Goal: Task Accomplishment & Management: Manage account settings

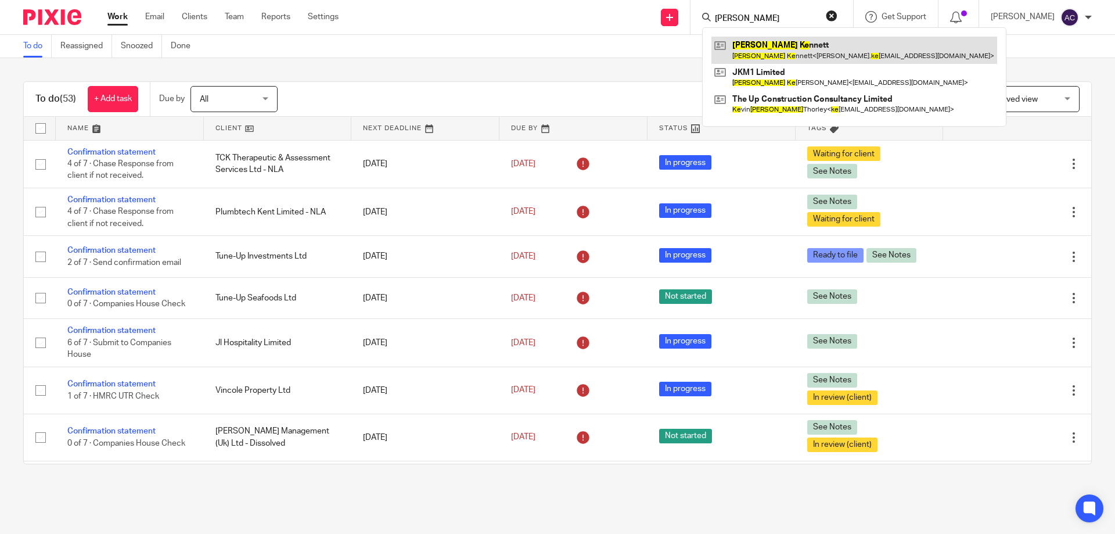
type input "john ke"
click at [767, 44] on link at bounding box center [854, 50] width 286 height 27
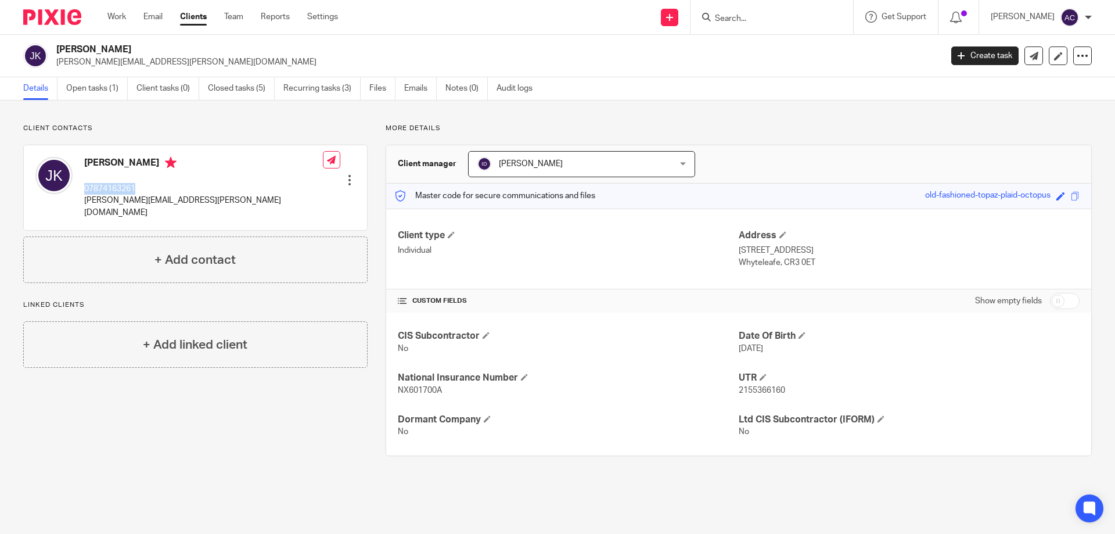
drag, startPoint x: 147, startPoint y: 185, endPoint x: 84, endPoint y: 189, distance: 64.0
click at [84, 189] on div "John Kennett 07874163261 johnny.kennett@sky.com" at bounding box center [178, 187] width 287 height 73
drag, startPoint x: 261, startPoint y: 204, endPoint x: 149, endPoint y: 215, distance: 112.0
click at [261, 204] on div "John Kennett 07874163261 johnny.kennett@sky.com Edit contact Create client from…" at bounding box center [195, 187] width 343 height 85
click at [779, 31] on div at bounding box center [771, 17] width 163 height 34
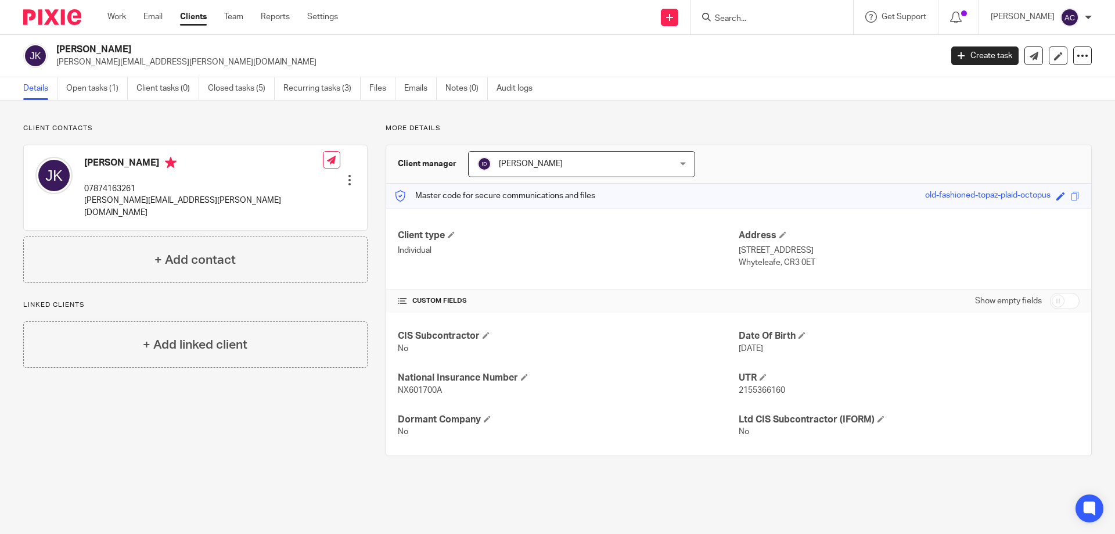
click at [790, 24] on input "Search" at bounding box center [766, 19] width 105 height 10
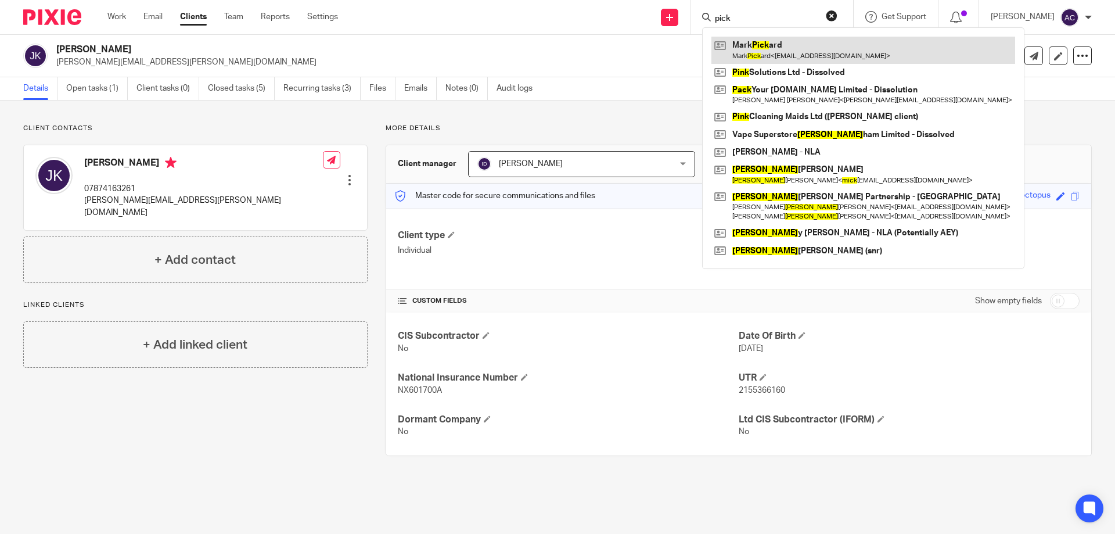
type input "pick"
click at [785, 55] on link at bounding box center [863, 50] width 304 height 27
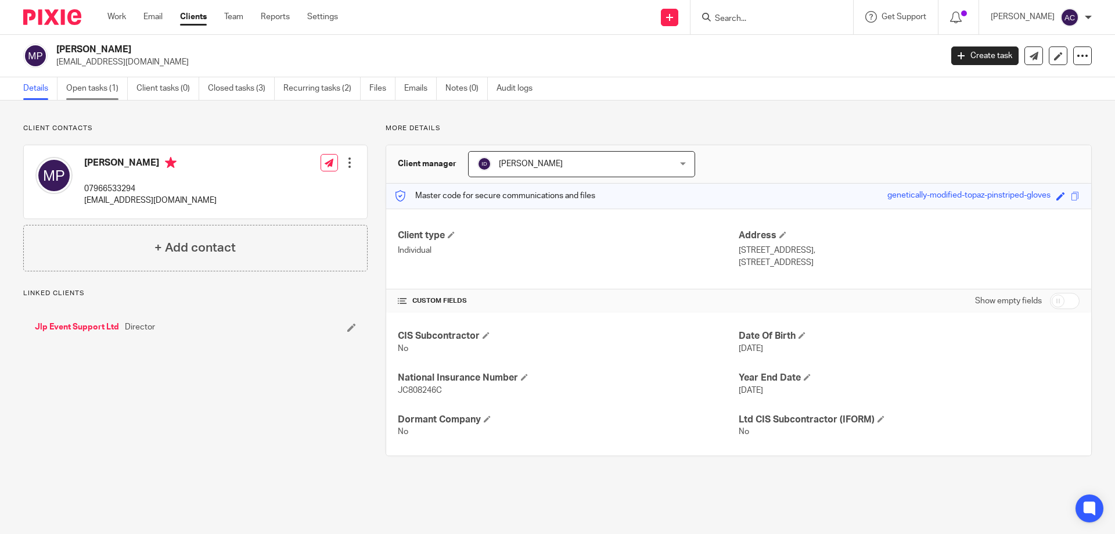
click at [120, 80] on link "Open tasks (1)" at bounding box center [97, 88] width 62 height 23
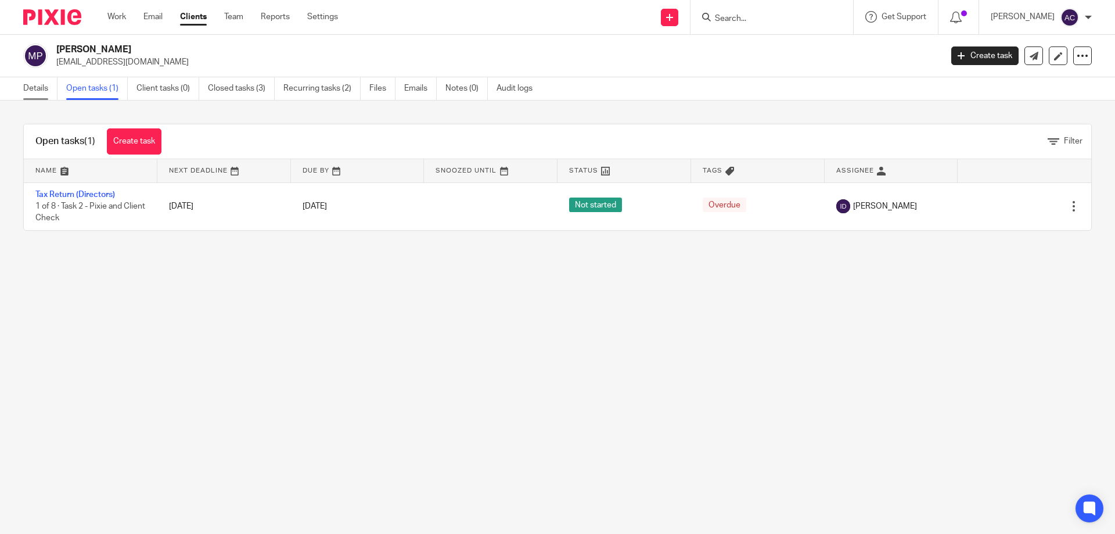
click at [44, 81] on link "Details" at bounding box center [40, 88] width 34 height 23
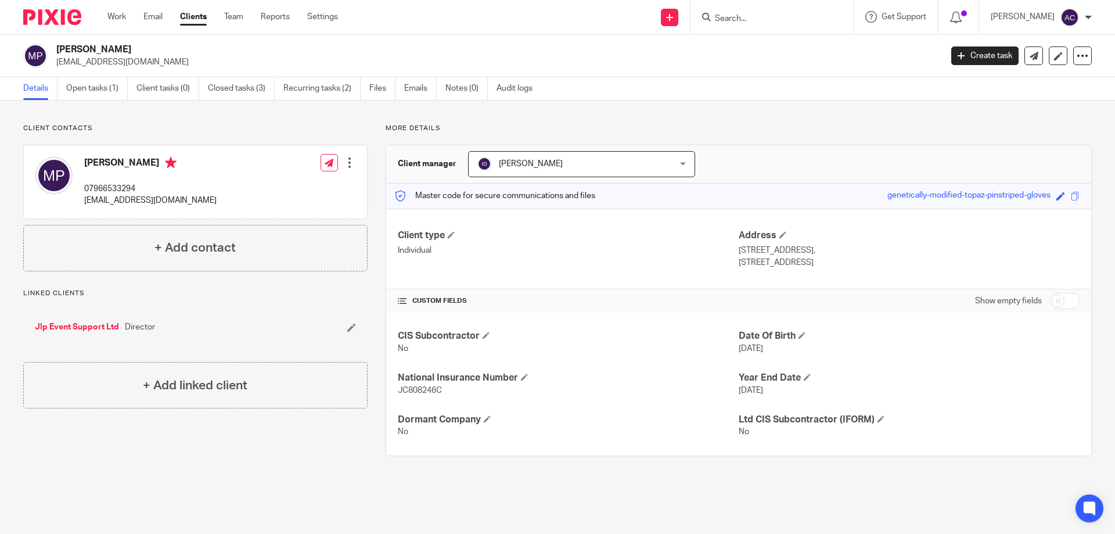
drag, startPoint x: 794, startPoint y: 12, endPoint x: 782, endPoint y: 20, distance: 14.2
click at [789, 15] on form at bounding box center [776, 17] width 124 height 15
click at [782, 20] on input "Search" at bounding box center [766, 19] width 105 height 10
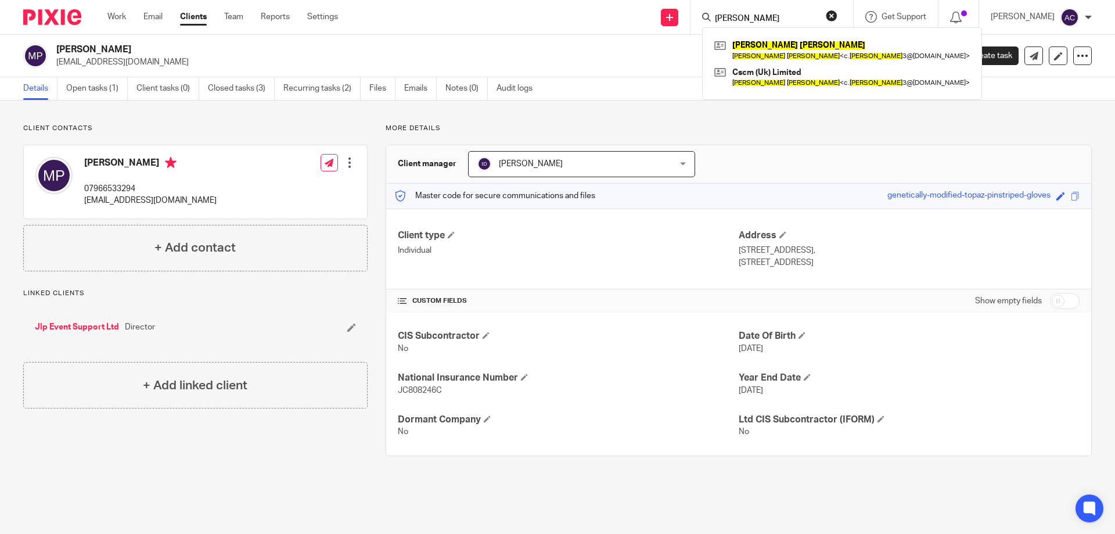
type input "clive seton"
drag, startPoint x: 779, startPoint y: 19, endPoint x: 681, endPoint y: 21, distance: 98.2
click at [681, 21] on div "Send new email Create task Add client clive seton Clive Sexton Clive Sexton < c…" at bounding box center [735, 17] width 760 height 34
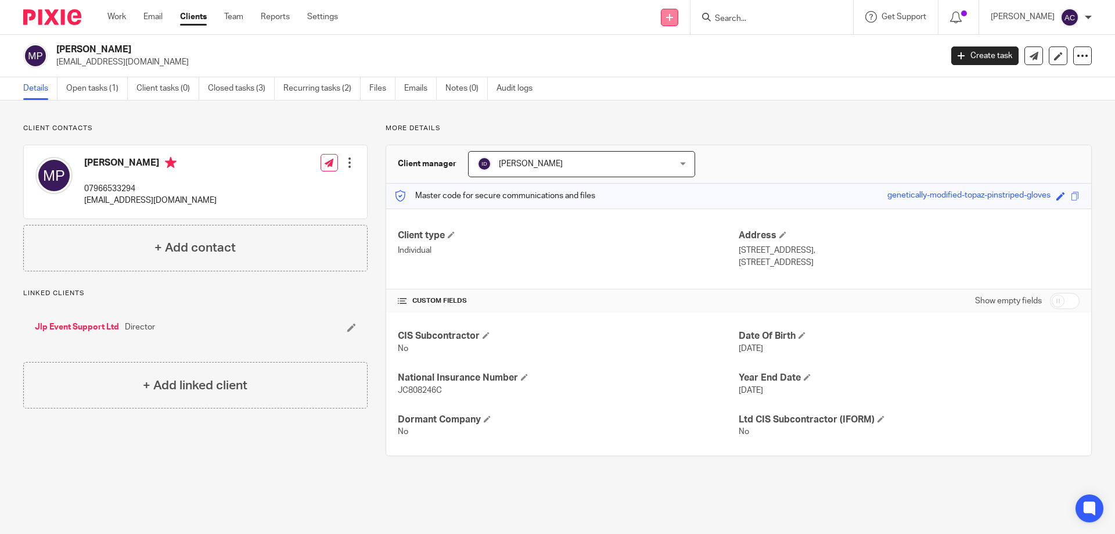
type input "e"
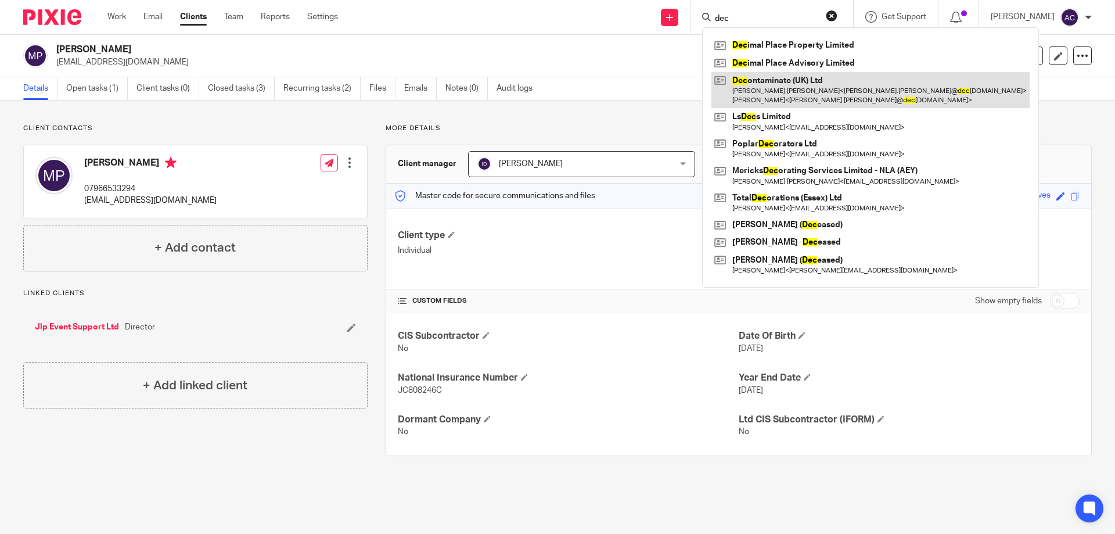
type input "dec"
click at [761, 76] on link at bounding box center [870, 90] width 318 height 36
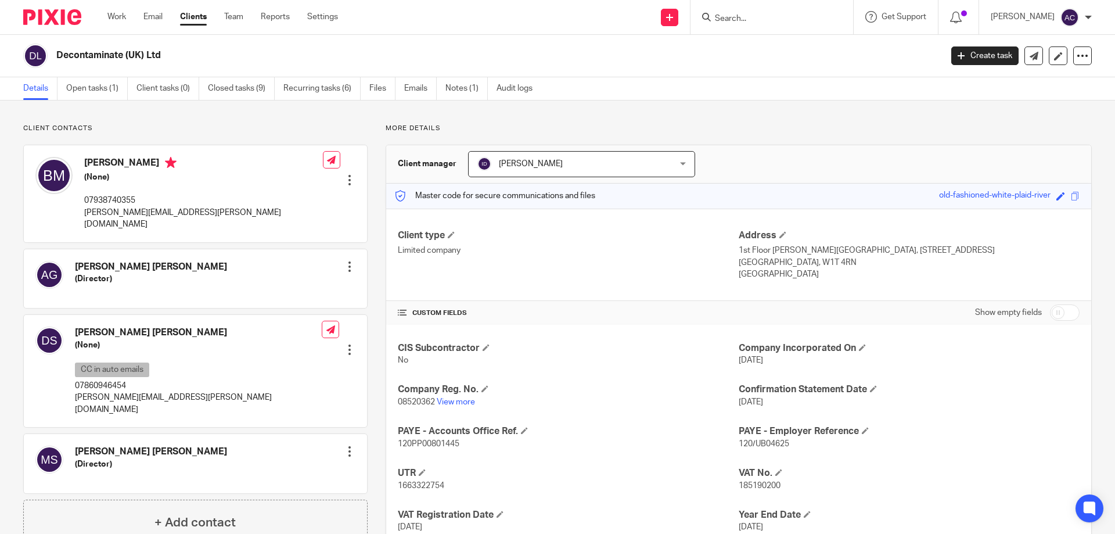
scroll to position [170, 0]
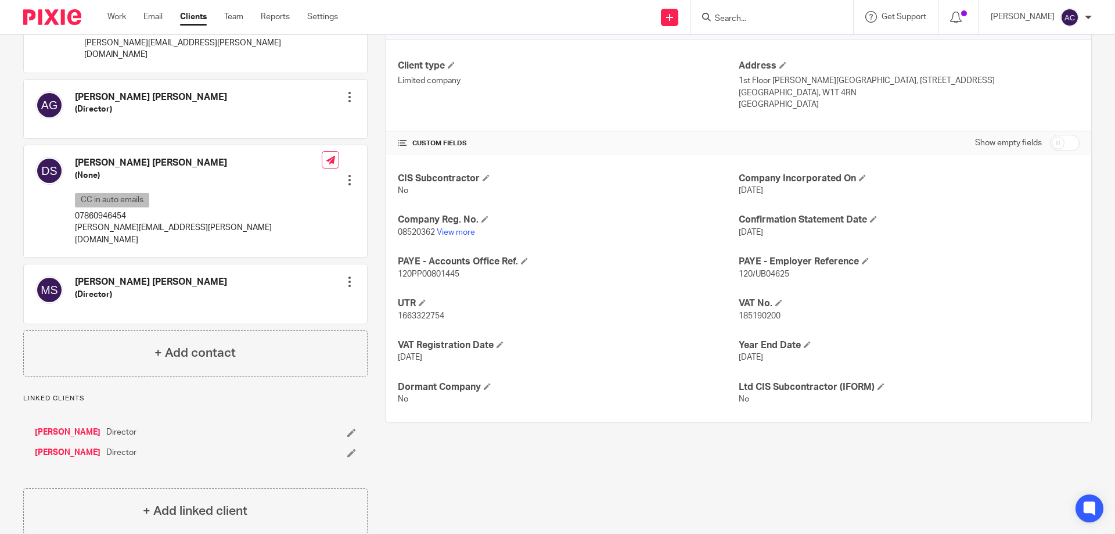
click at [62, 447] on link "Bradley Macklin" at bounding box center [68, 453] width 66 height 12
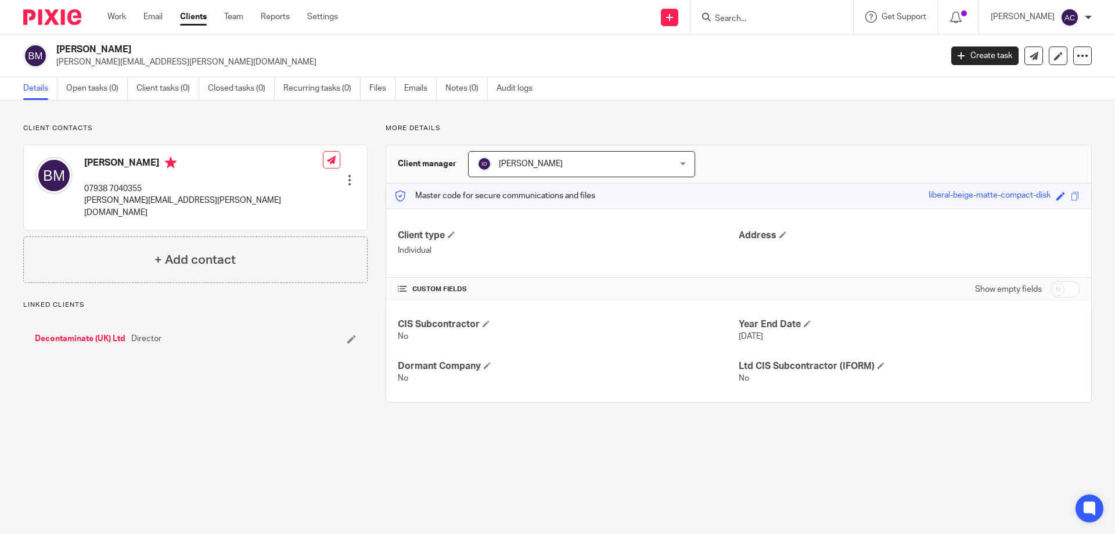
click at [1050, 291] on input "checkbox" at bounding box center [1065, 289] width 30 height 16
checkbox input "true"
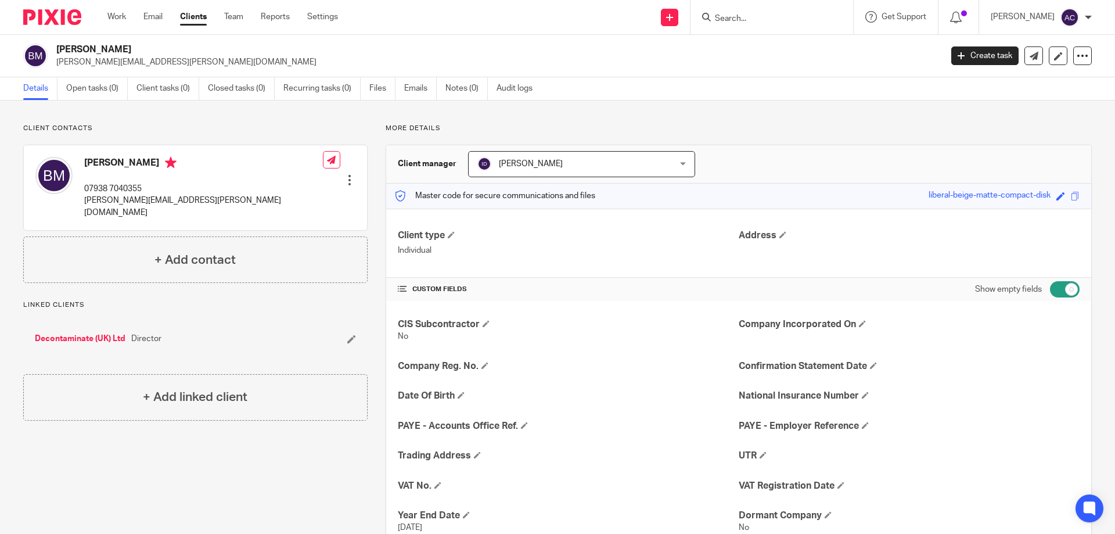
scroll to position [83, 0]
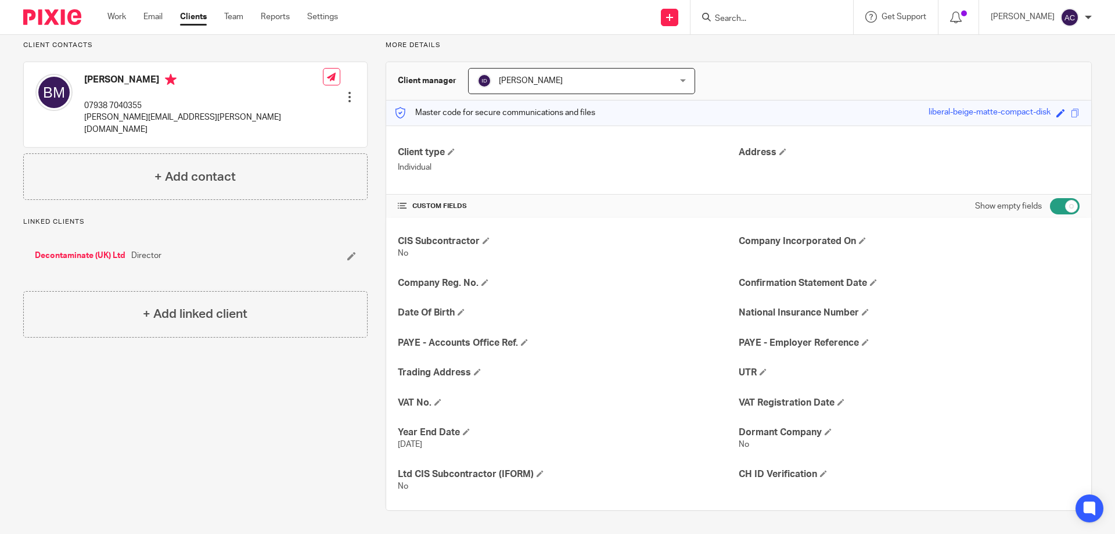
click at [85, 250] on link "Decontaminate (UK) Ltd" at bounding box center [80, 256] width 91 height 12
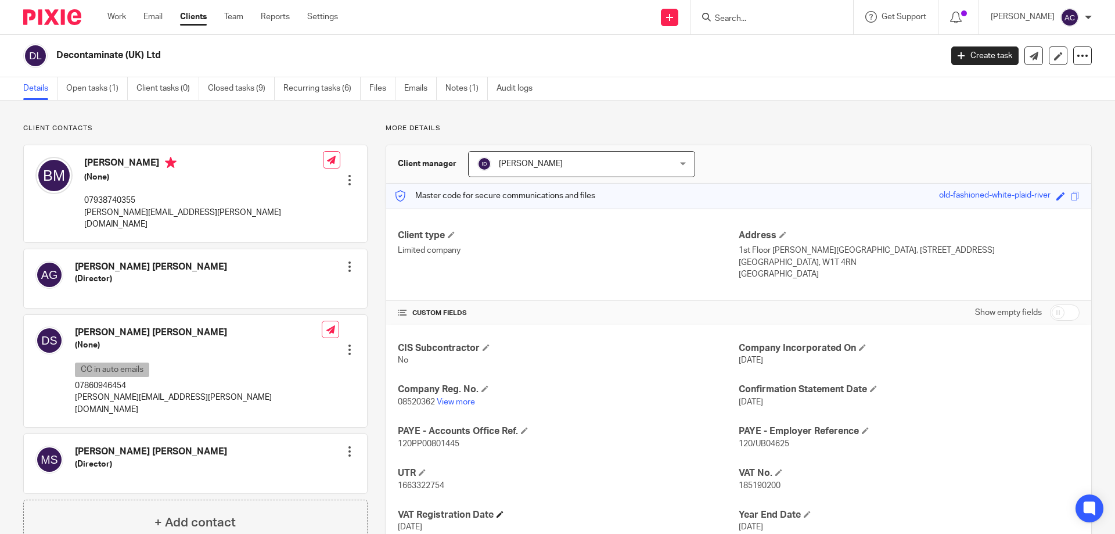
scroll to position [123, 0]
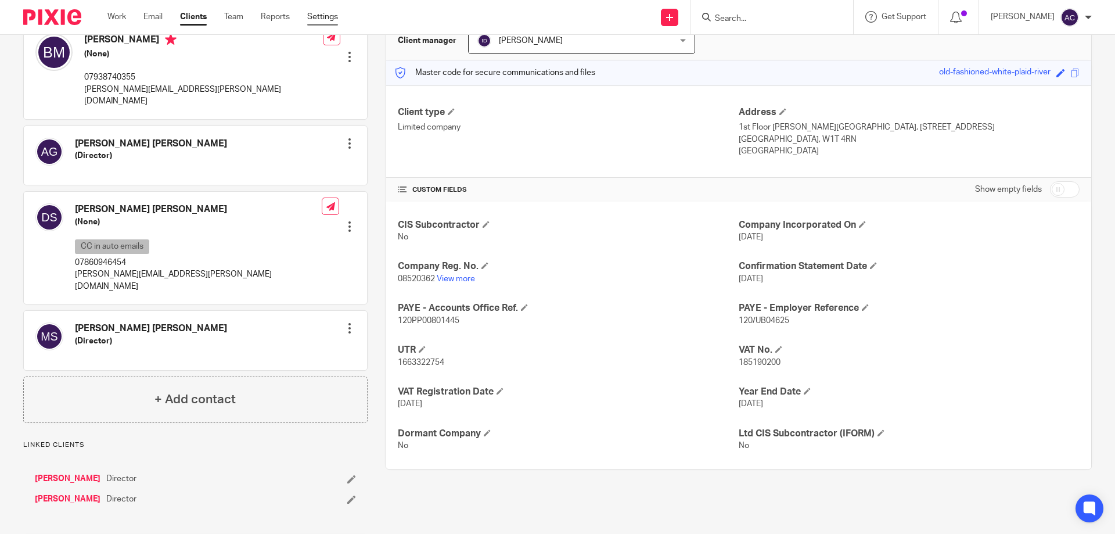
click at [312, 13] on link "Settings" at bounding box center [322, 17] width 31 height 12
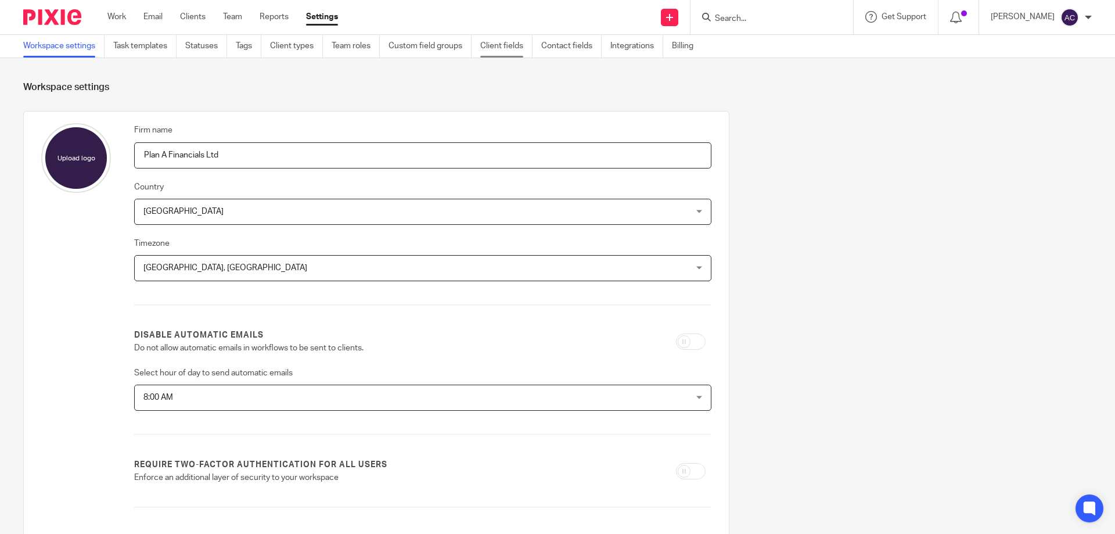
click at [510, 56] on link "Client fields" at bounding box center [506, 46] width 52 height 23
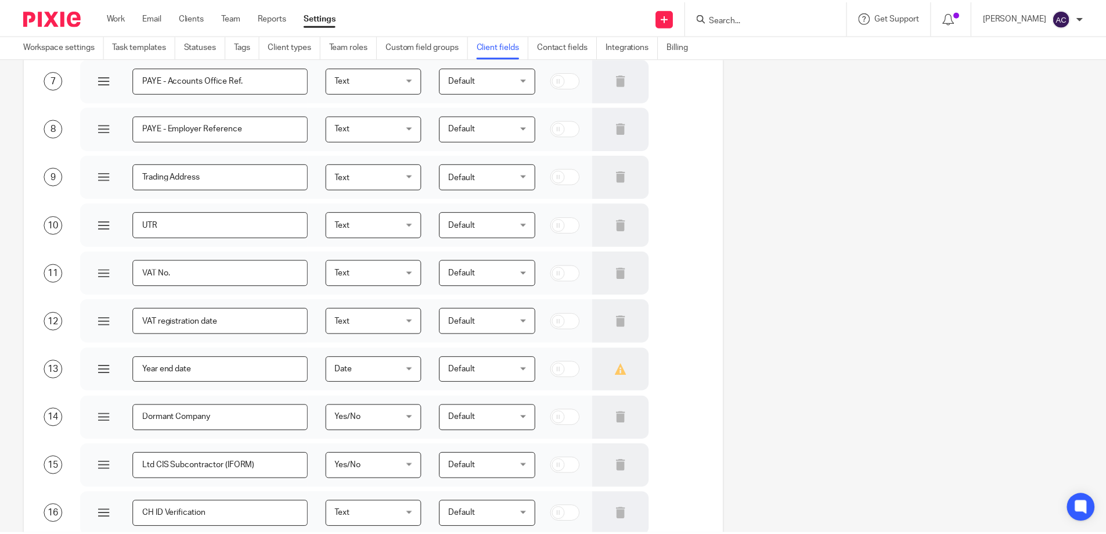
scroll to position [498, 0]
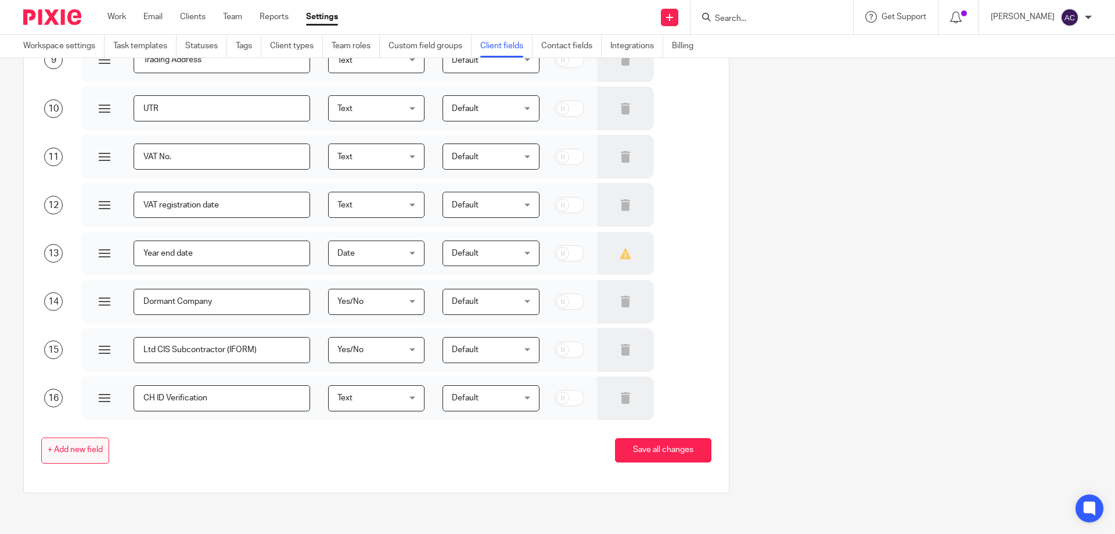
click at [93, 454] on span "+ Add new field" at bounding box center [75, 449] width 55 height 9
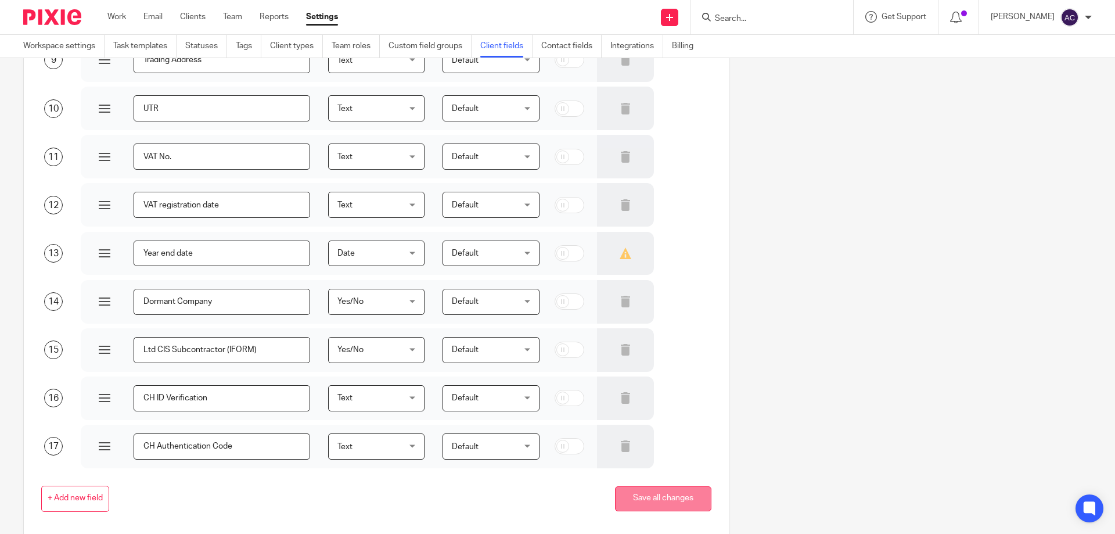
type input "CH Authentication Code"
click at [615, 499] on button "Save all changes" at bounding box center [663, 498] width 96 height 25
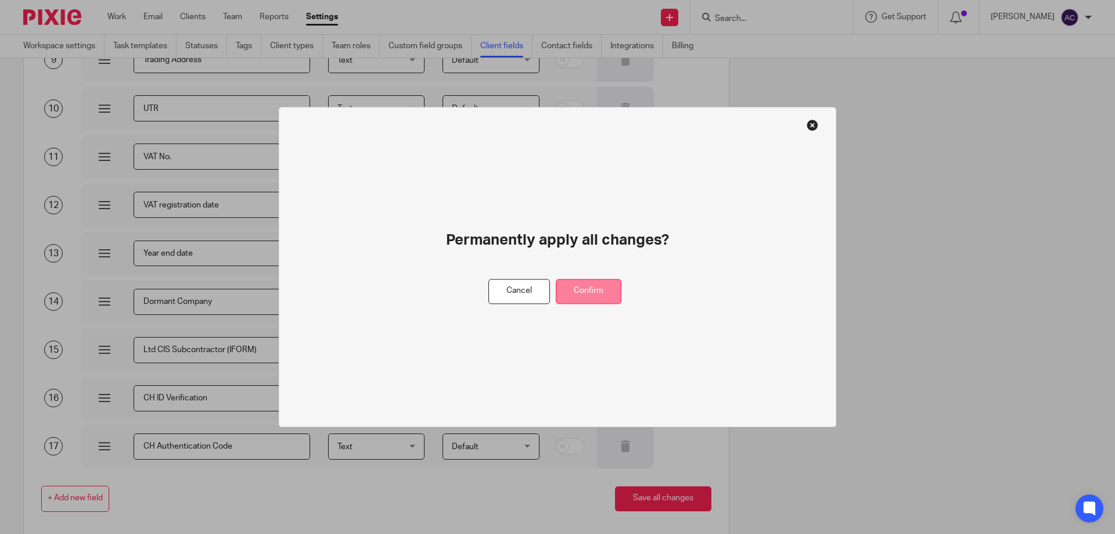
click at [595, 297] on button "Confirm" at bounding box center [589, 291] width 66 height 25
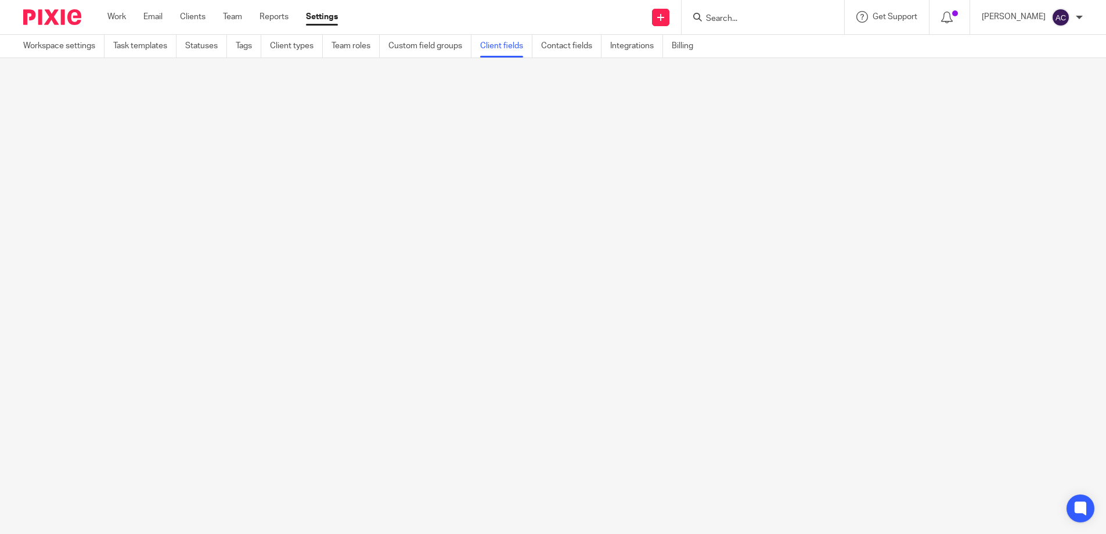
scroll to position [0, 0]
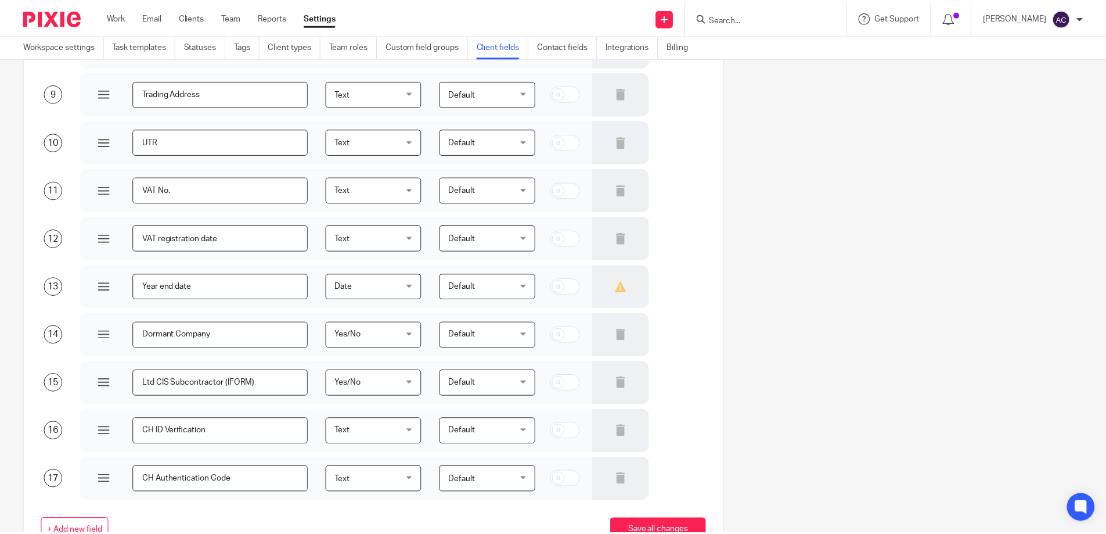
scroll to position [546, 0]
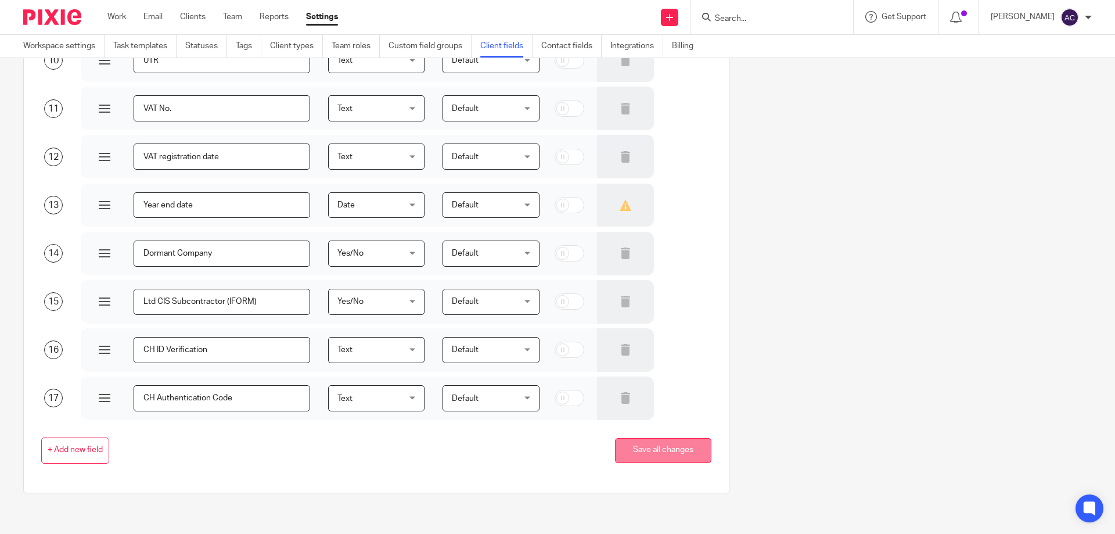
click at [646, 462] on button "Save all changes" at bounding box center [663, 450] width 96 height 25
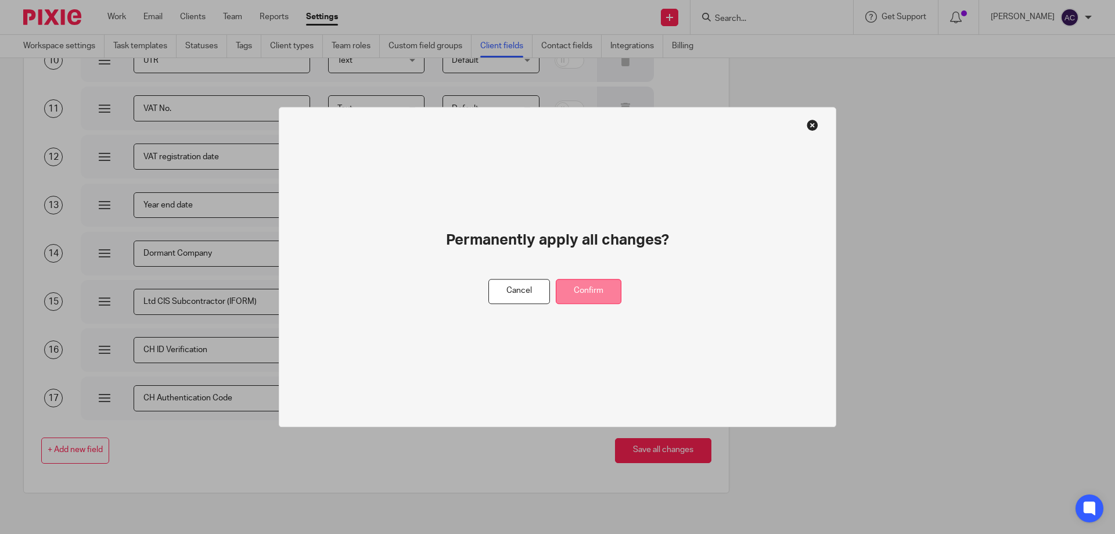
click at [603, 292] on button "Confirm" at bounding box center [589, 291] width 66 height 25
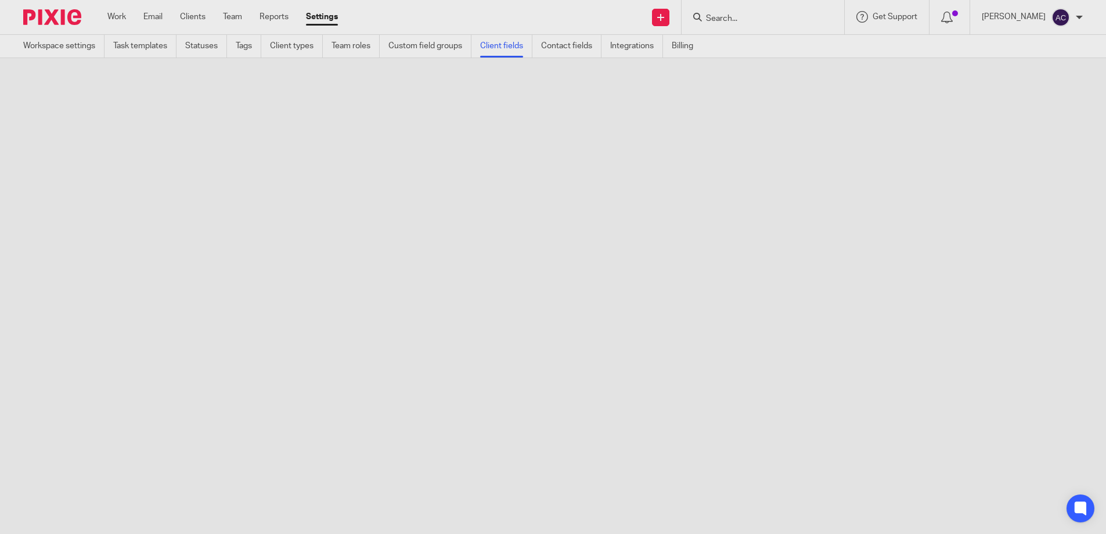
scroll to position [0, 0]
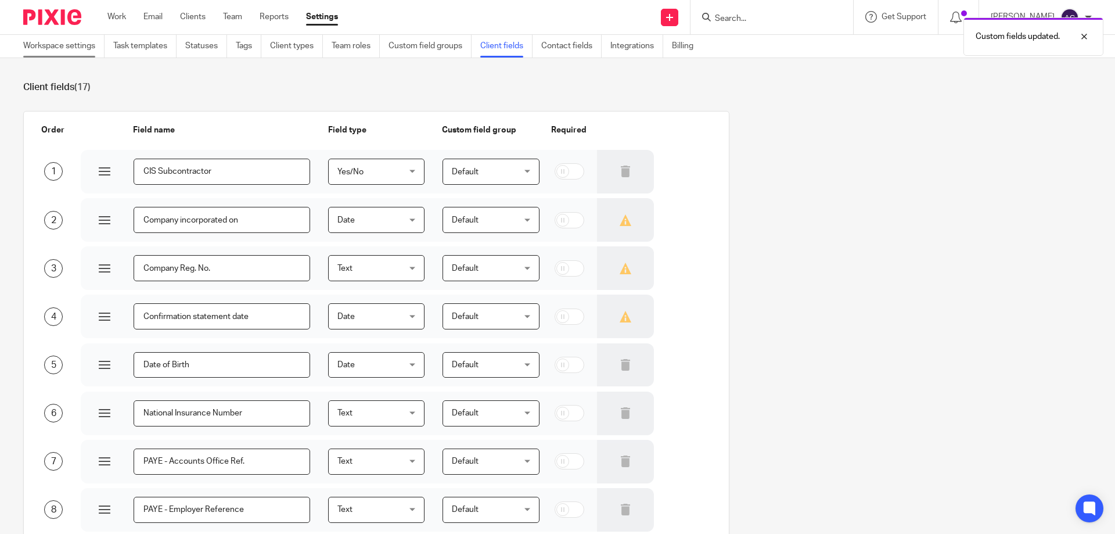
click at [59, 44] on link "Workspace settings" at bounding box center [63, 46] width 81 height 23
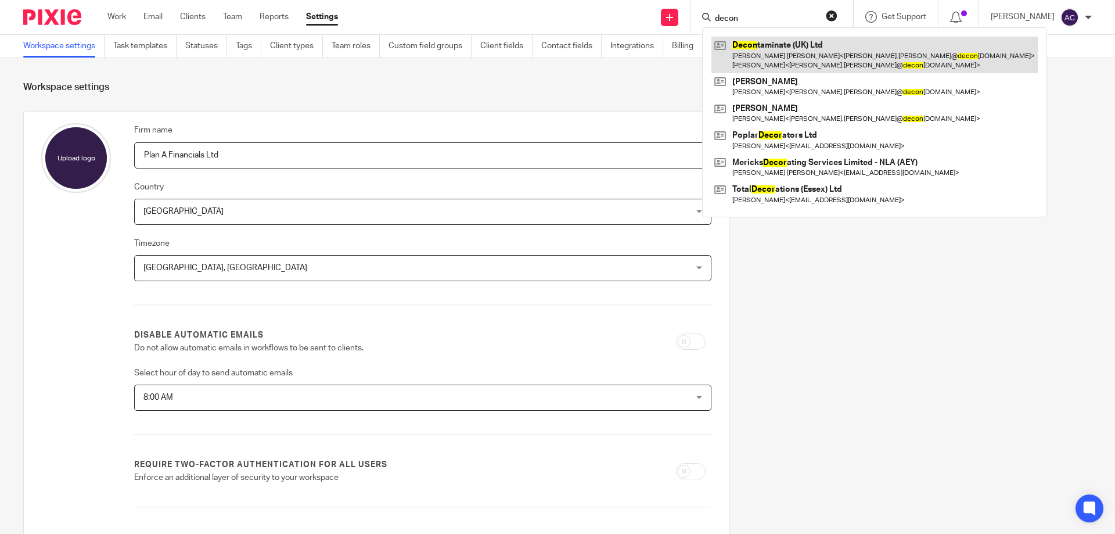
type input "decon"
click at [773, 49] on link at bounding box center [874, 55] width 326 height 36
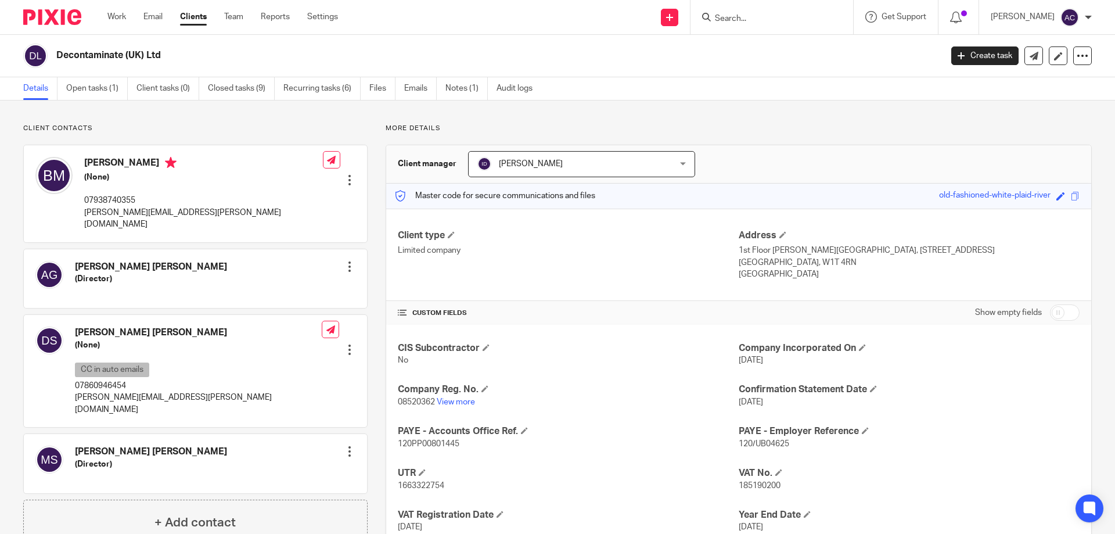
scroll to position [123, 0]
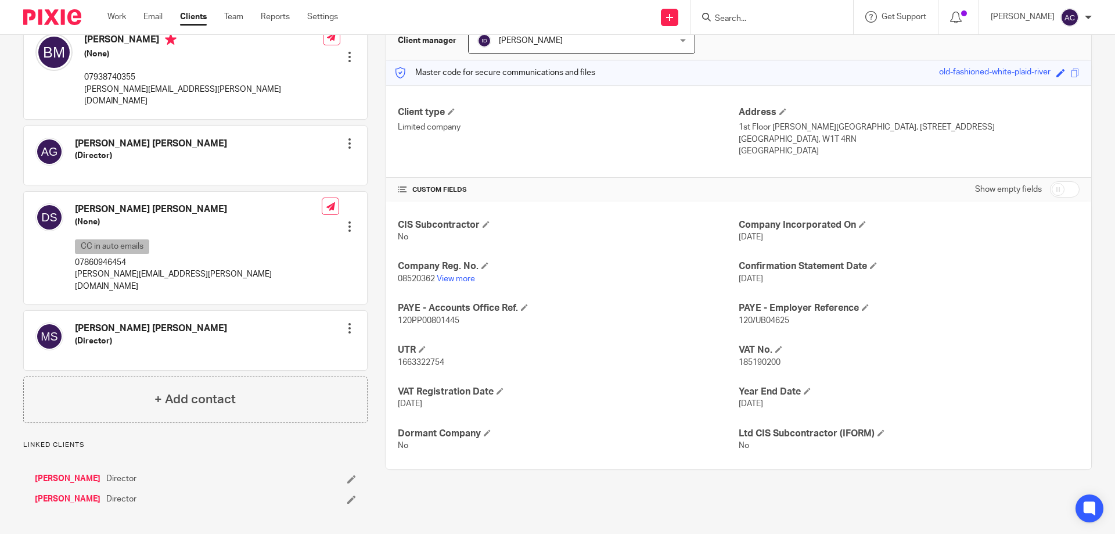
click at [1052, 189] on input "checkbox" at bounding box center [1065, 189] width 30 height 16
checkbox input "true"
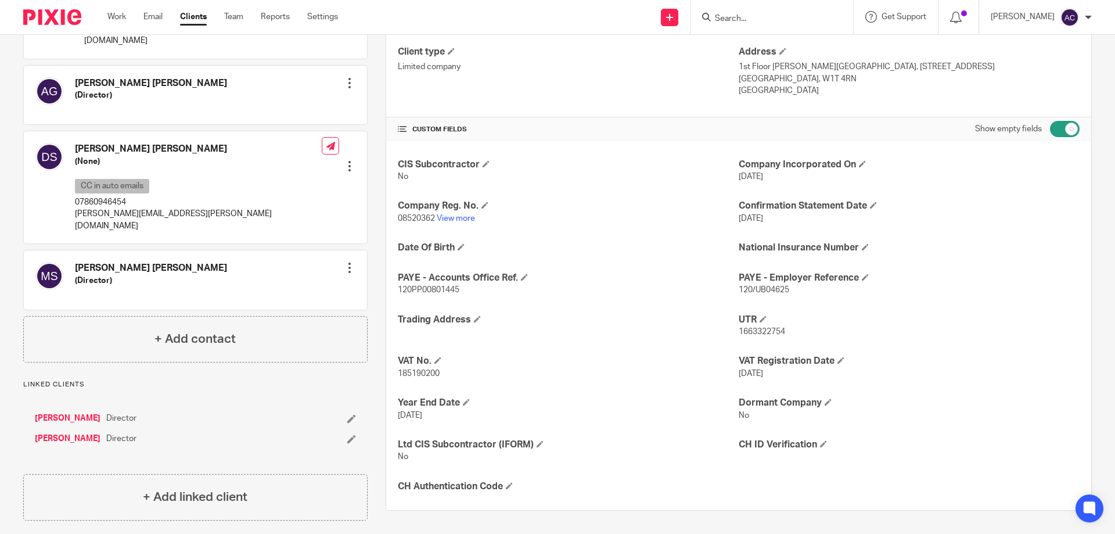
scroll to position [0, 0]
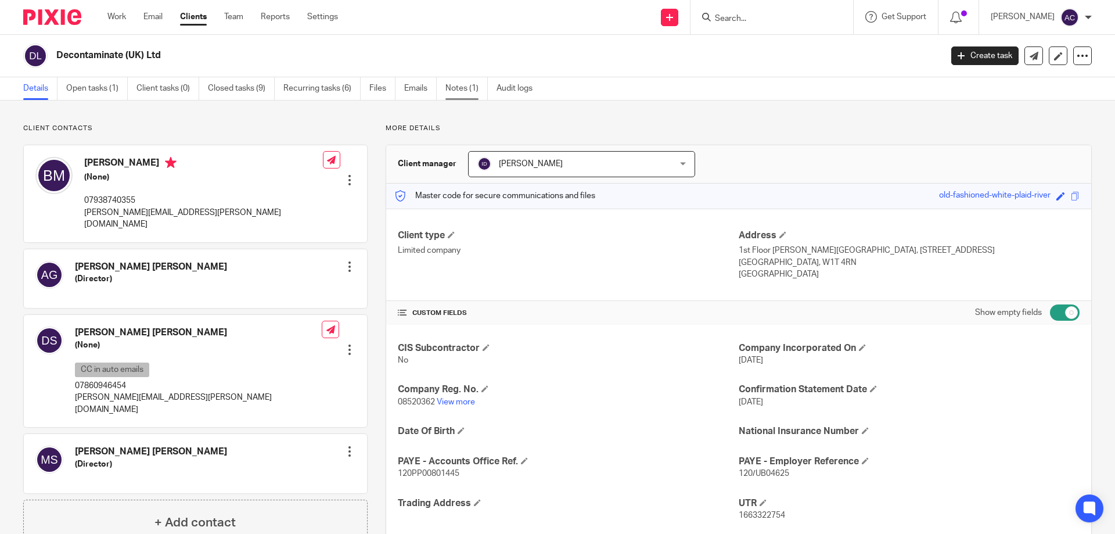
click at [458, 89] on link "Notes (1)" at bounding box center [466, 88] width 42 height 23
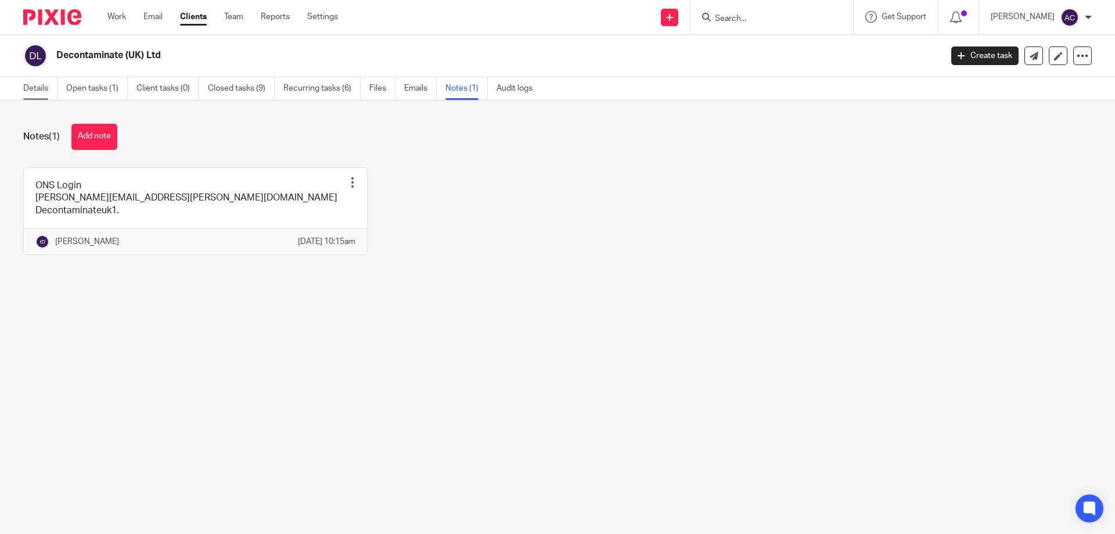
click at [52, 96] on link "Details" at bounding box center [40, 88] width 34 height 23
click at [46, 95] on link "Details" at bounding box center [40, 88] width 34 height 23
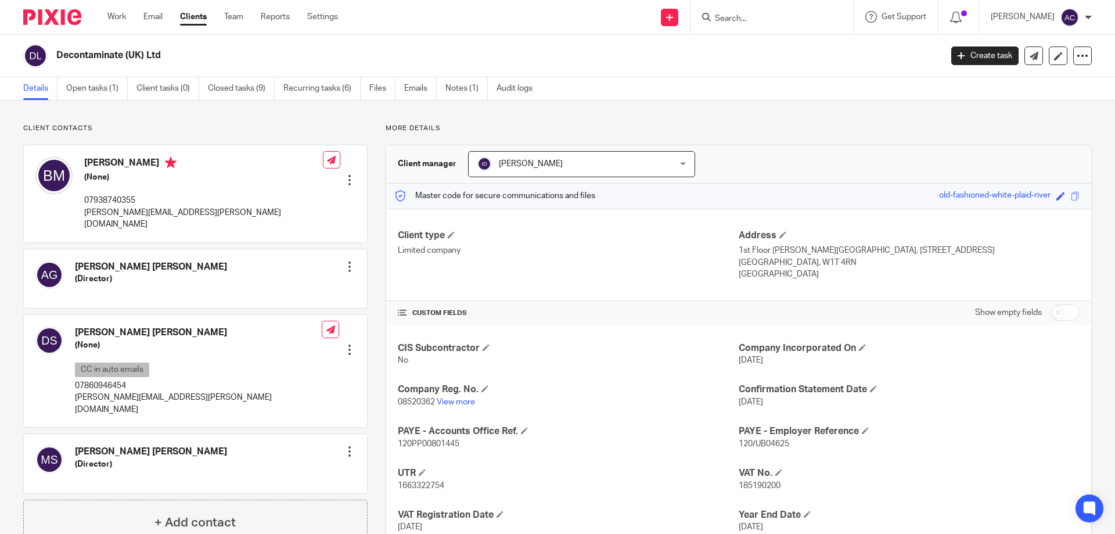
click at [760, 11] on form at bounding box center [776, 17] width 124 height 15
click at [758, 22] on input "Search" at bounding box center [766, 19] width 105 height 10
type input "al uk fitness"
click button "submit" at bounding box center [0, 0] width 0 height 0
drag, startPoint x: 775, startPoint y: 21, endPoint x: 698, endPoint y: 12, distance: 77.8
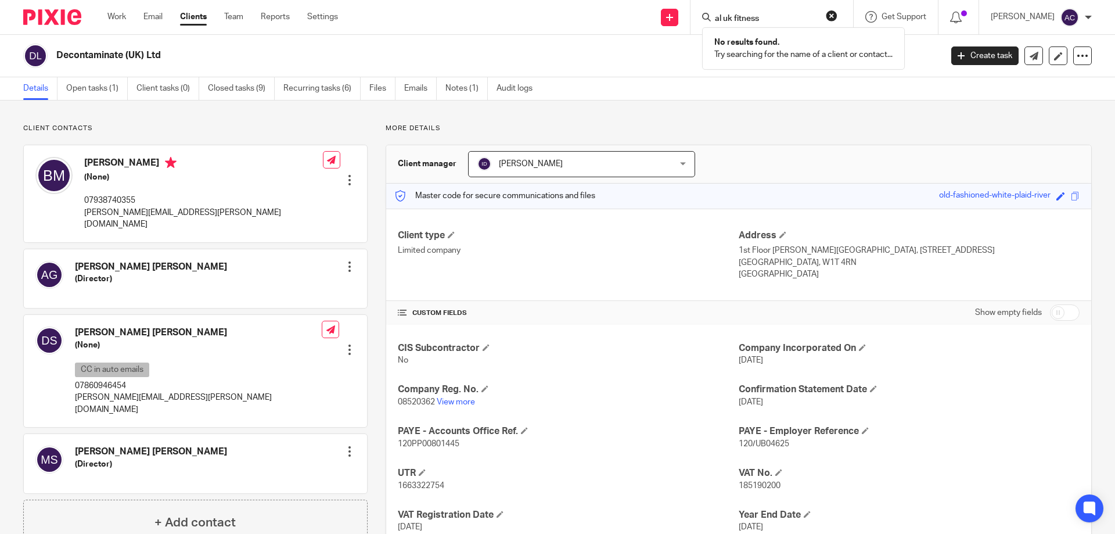
click at [696, 12] on div "Send new email Create task Add client al uk fitness No results found. Try searc…" at bounding box center [735, 17] width 760 height 34
type input "AL UK Fitness"
click at [767, 131] on p "More details" at bounding box center [739, 128] width 706 height 9
click at [768, 112] on div "Client contacts [PERSON_NAME] [PERSON_NAME] (Director) Edit contact Create clie…" at bounding box center [557, 413] width 1115 height 627
